Goal: Task Accomplishment & Management: Use online tool/utility

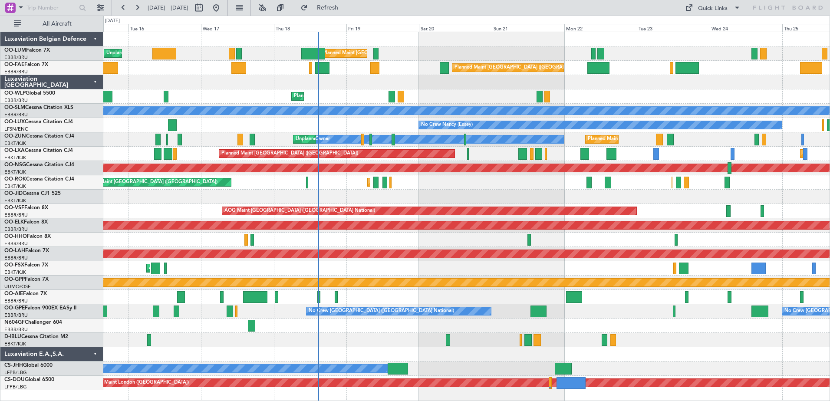
click at [357, 199] on div "Planned Maint [GEOGRAPHIC_DATA] ([GEOGRAPHIC_DATA] National) Unplanned Maint [G…" at bounding box center [466, 211] width 726 height 358
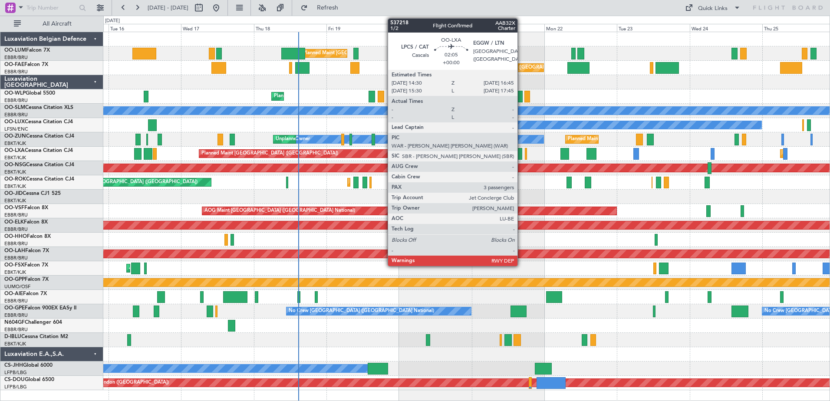
click at [521, 152] on div at bounding box center [518, 154] width 7 height 12
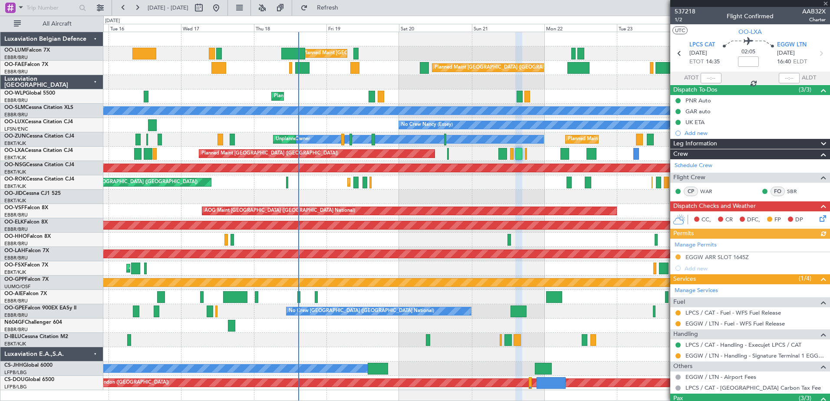
scroll to position [75, 0]
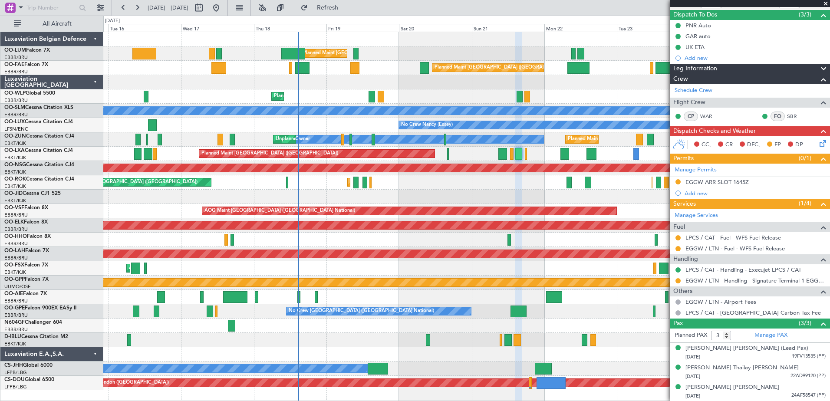
click at [826, 3] on span at bounding box center [825, 4] width 9 height 8
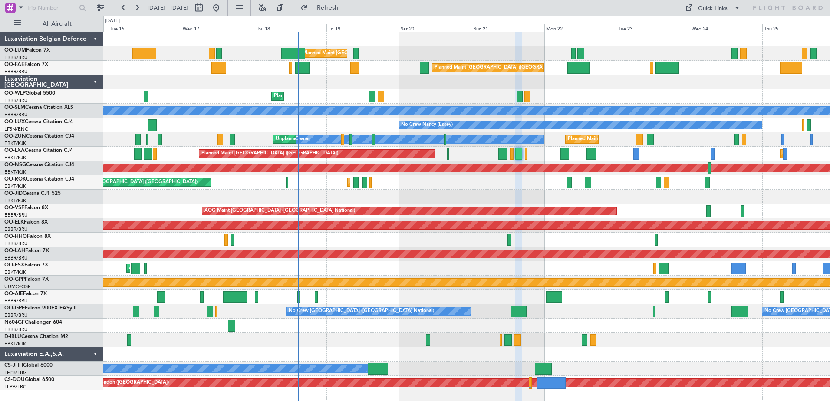
type input "0"
click at [366, 96] on div "Planned Maint Liege" at bounding box center [466, 96] width 726 height 14
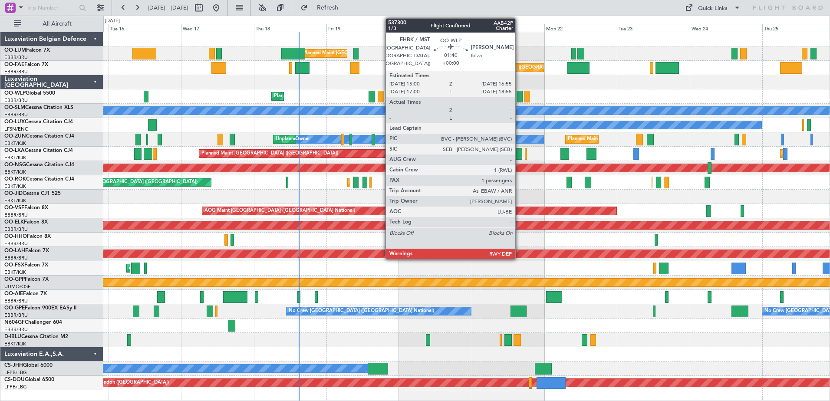
click at [519, 93] on div at bounding box center [520, 97] width 6 height 12
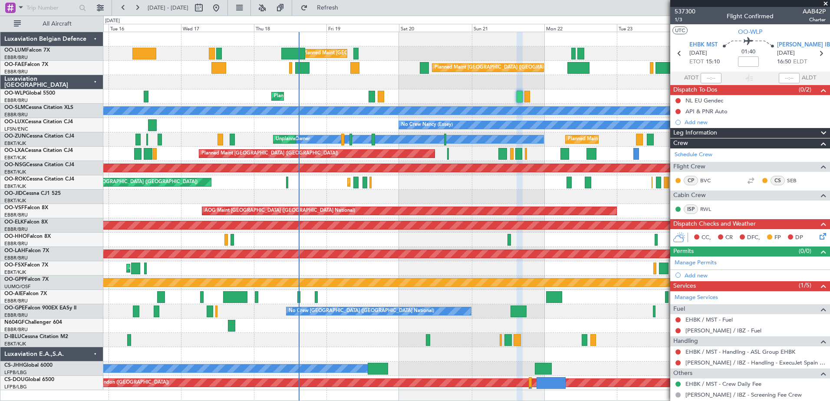
scroll to position [63, 0]
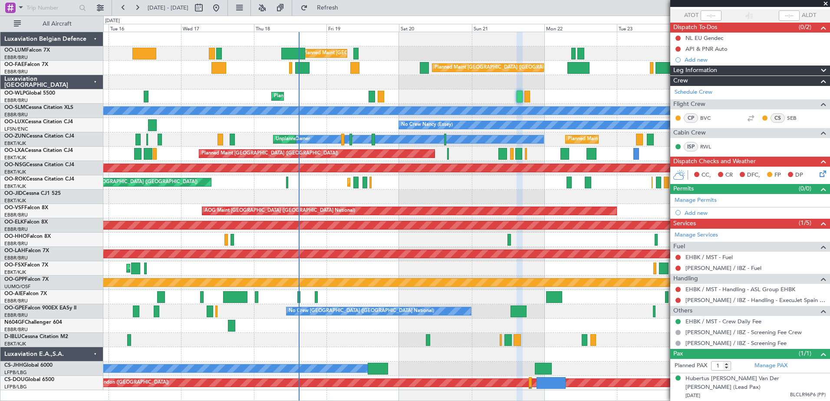
click at [828, 3] on span at bounding box center [825, 4] width 9 height 8
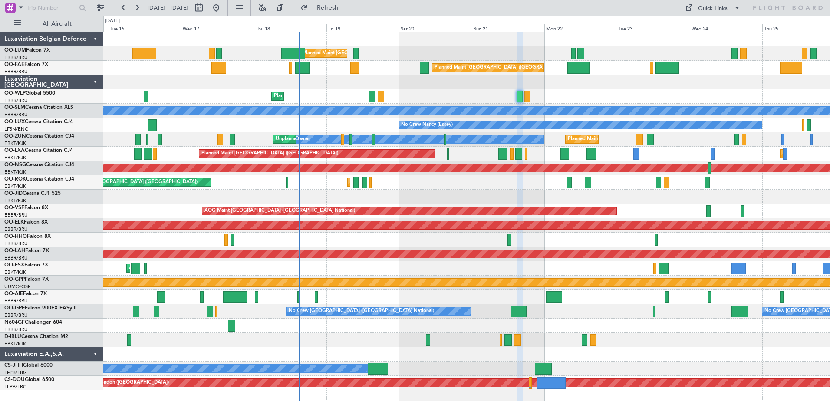
type input "0"
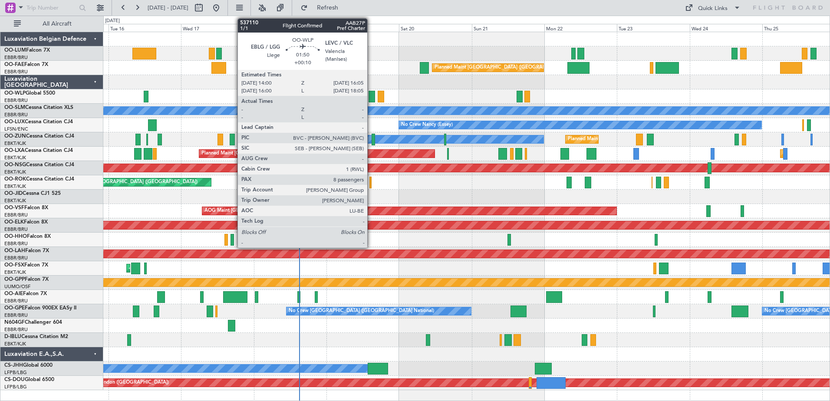
click at [371, 98] on div at bounding box center [372, 97] width 7 height 12
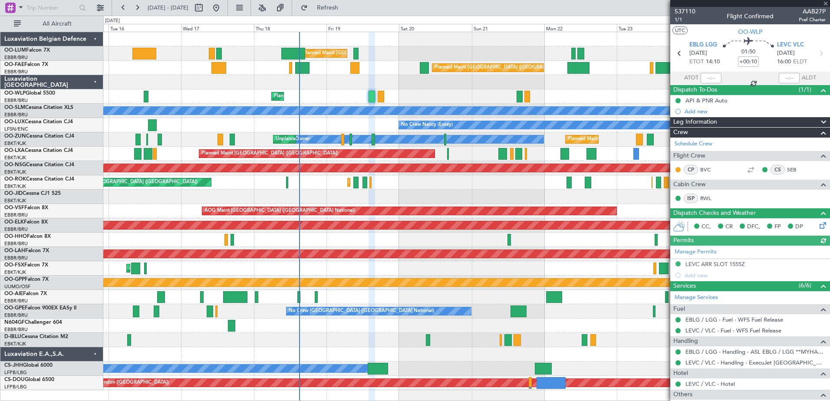
scroll to position [190, 0]
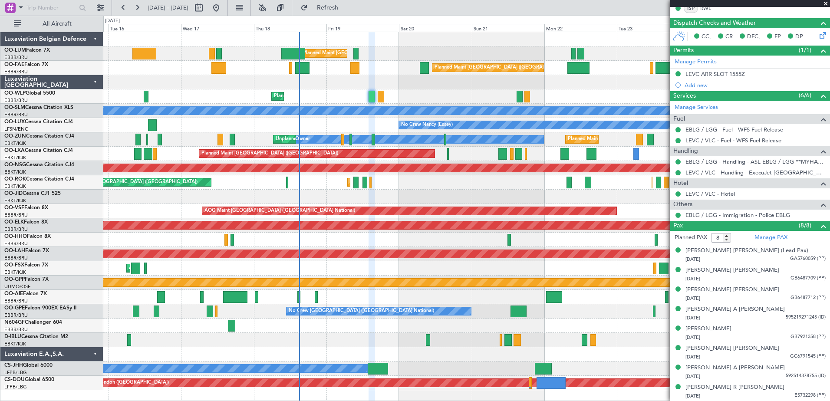
click at [826, 2] on span at bounding box center [825, 4] width 9 height 8
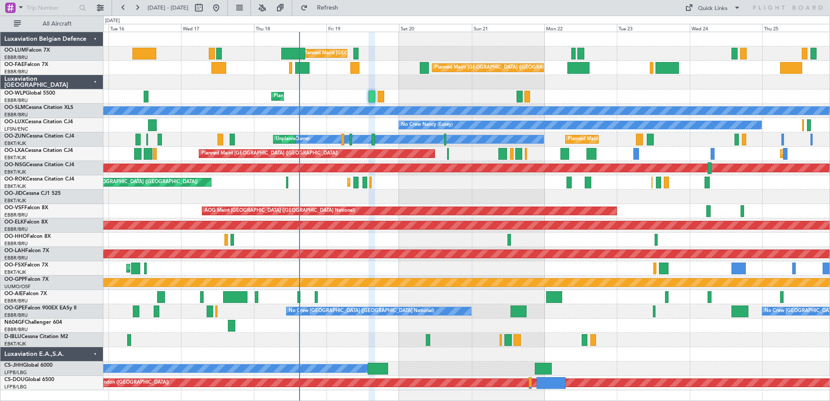
type input "0"
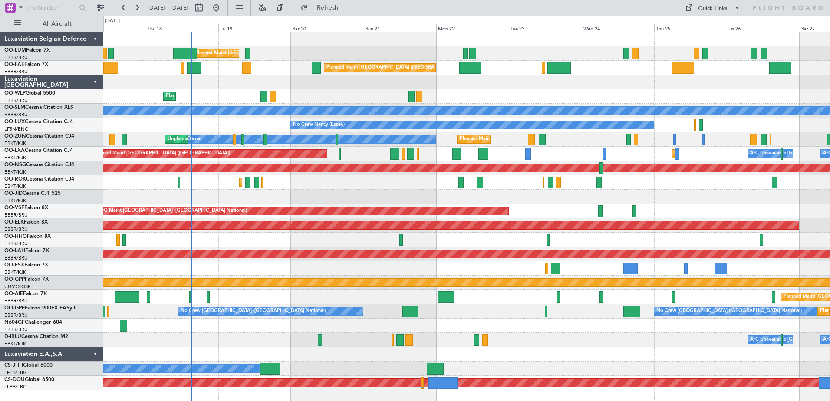
click at [330, 216] on div "AOG Maint [GEOGRAPHIC_DATA] ([GEOGRAPHIC_DATA] National)" at bounding box center [466, 211] width 726 height 14
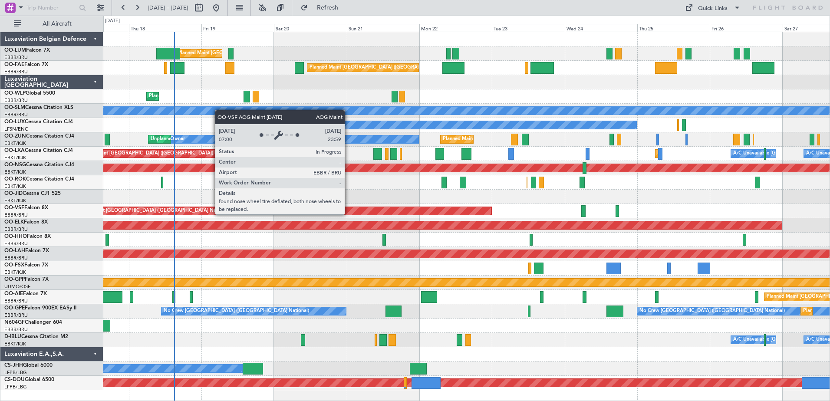
click at [349, 214] on div "AOG Maint [GEOGRAPHIC_DATA] ([GEOGRAPHIC_DATA] National)" at bounding box center [284, 211] width 414 height 8
